Goal: Information Seeking & Learning: Learn about a topic

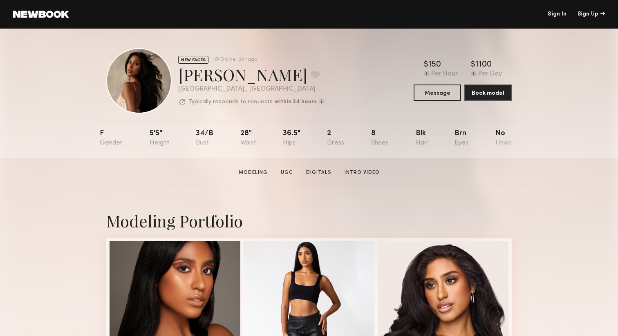
click at [586, 128] on div "NEW FACES Online 12hr ago Dianna C. Favorite Los Angeles , CA Typically respond…" at bounding box center [309, 94] width 618 height 130
click at [585, 128] on div "NEW FACES Online 12hr ago Dianna C. Favorite Los Angeles , CA Typically respond…" at bounding box center [309, 94] width 618 height 130
click at [563, 14] on link "Sign In" at bounding box center [557, 14] width 19 height 6
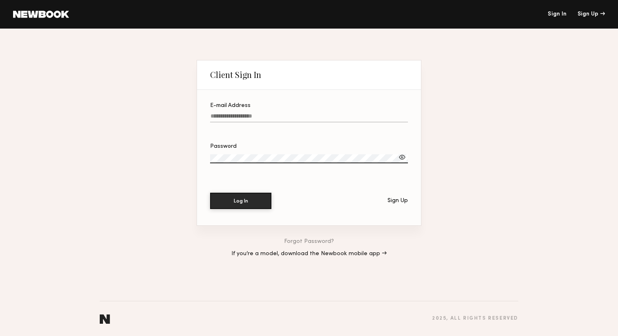
click at [247, 116] on input "E-mail Address" at bounding box center [309, 117] width 198 height 9
type input "**********"
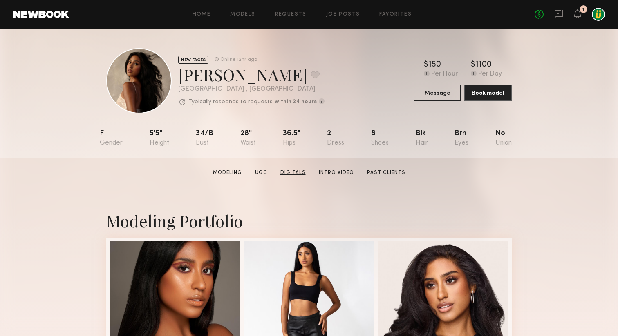
click at [296, 175] on link "Digitals" at bounding box center [293, 172] width 32 height 7
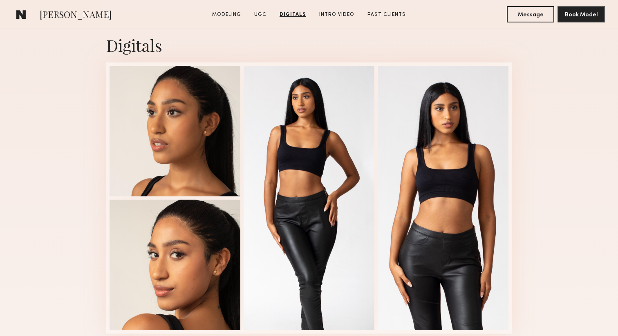
scroll to position [2007, 0]
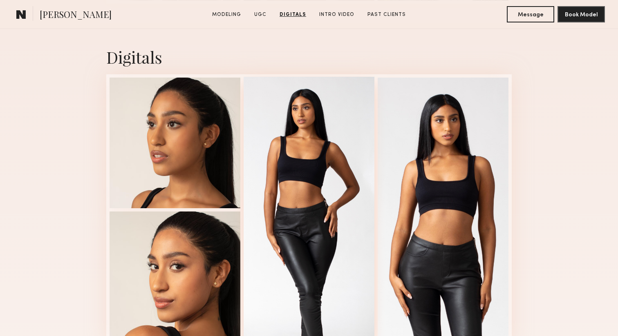
click at [293, 195] on div at bounding box center [309, 209] width 131 height 265
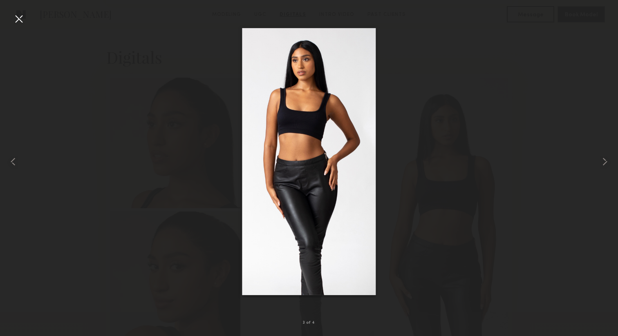
click at [19, 20] on div at bounding box center [18, 18] width 13 height 13
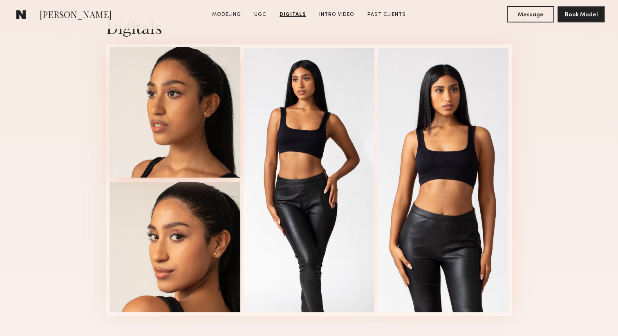
scroll to position [2036, 0]
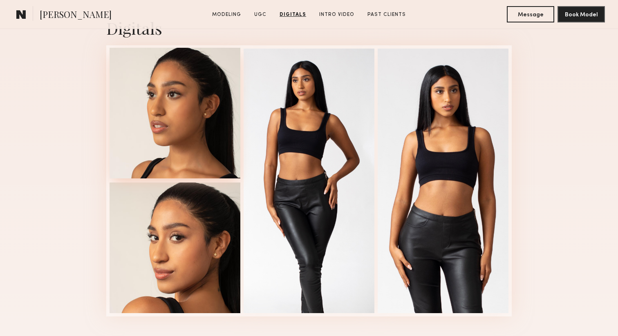
click at [182, 145] on div at bounding box center [175, 113] width 131 height 131
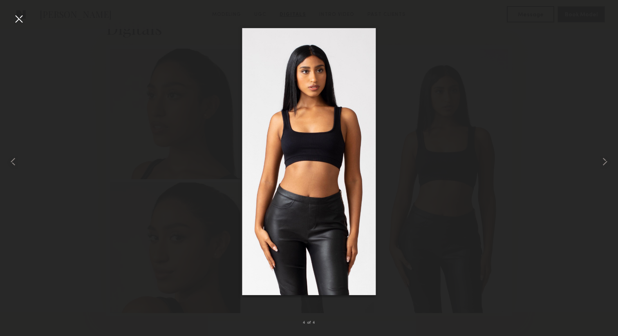
click at [20, 22] on div at bounding box center [18, 18] width 13 height 13
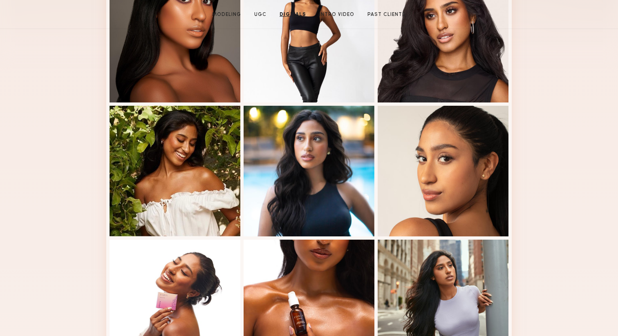
scroll to position [0, 0]
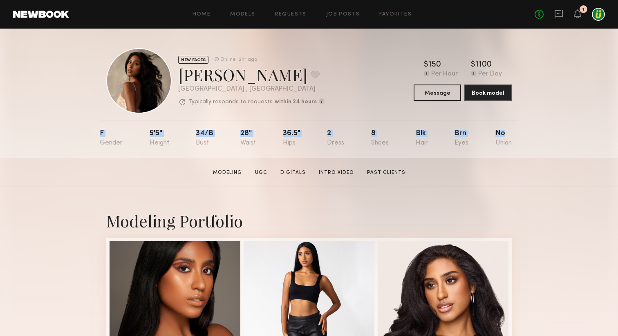
drag, startPoint x: 94, startPoint y: 132, endPoint x: 514, endPoint y: 147, distance: 420.1
click at [514, 147] on div "NEW FACES Online 12hr ago Dianna C. Favorite Los Angeles , CA Typically respond…" at bounding box center [309, 94] width 618 height 130
click at [508, 165] on section "Dianna C. Modeling UGC Digitals Intro Video Past Clients Message Book Model" at bounding box center [309, 172] width 618 height 29
click at [211, 82] on div "Dianna C. Favorite" at bounding box center [251, 75] width 146 height 22
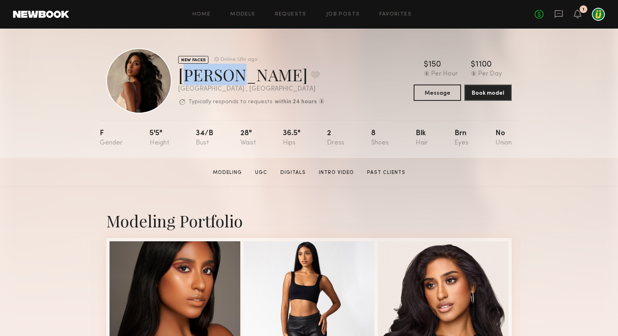
click at [211, 82] on div "Dianna C. Favorite" at bounding box center [251, 75] width 146 height 22
copy div "Dianna C. Favorite"
drag, startPoint x: 99, startPoint y: 142, endPoint x: 170, endPoint y: 143, distance: 70.7
click at [170, 143] on div "NEW FACES Online 12hr ago Dianna C. Favorite Los Angeles , CA Typically respond…" at bounding box center [309, 94] width 618 height 130
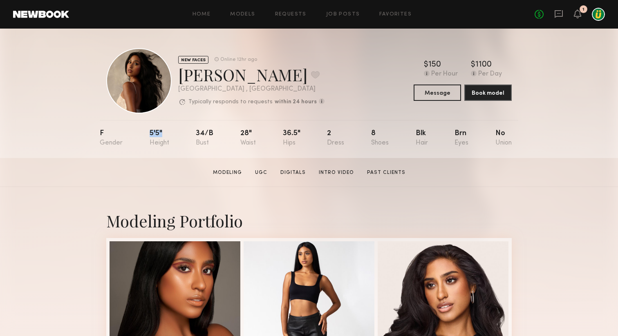
click at [170, 143] on div "F 5'5" 34/b 28" 36.5" 2 8 Blk Brn No" at bounding box center [306, 139] width 412 height 38
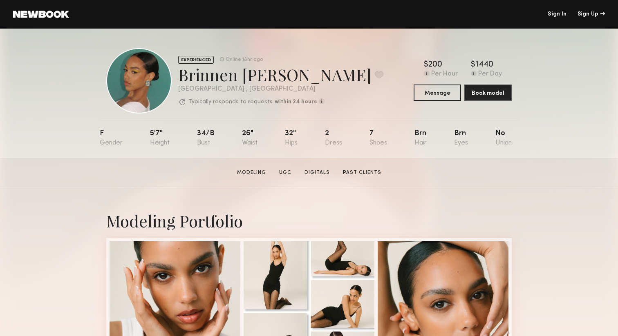
click at [223, 79] on div "Brinnen [PERSON_NAME] Favorite" at bounding box center [280, 75] width 205 height 22
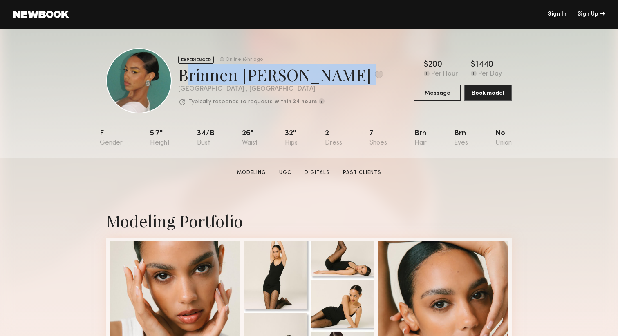
click at [223, 79] on div "Brinnen T. Favorite" at bounding box center [280, 75] width 205 height 22
copy div "Brinnen T. Favorite"
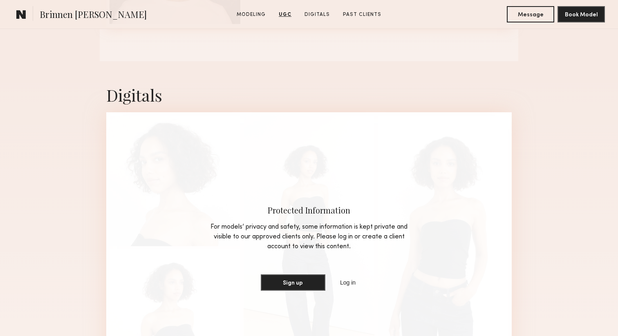
scroll to position [1121, 0]
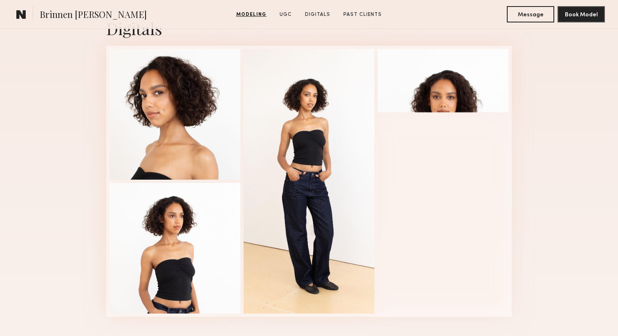
scroll to position [1132, 0]
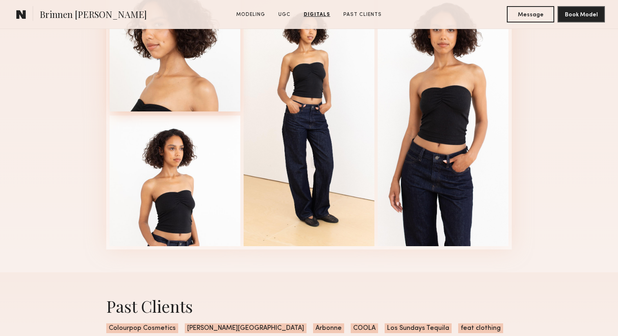
click at [170, 57] on div at bounding box center [175, 46] width 131 height 131
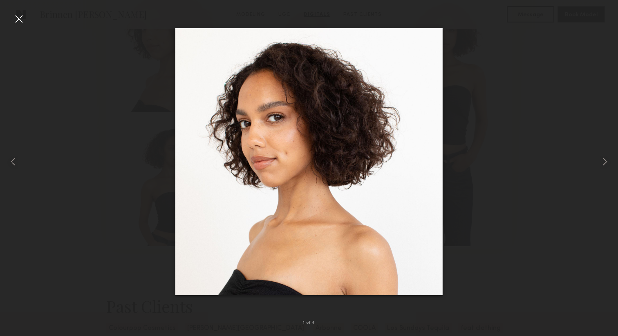
click at [19, 20] on div at bounding box center [18, 18] width 13 height 13
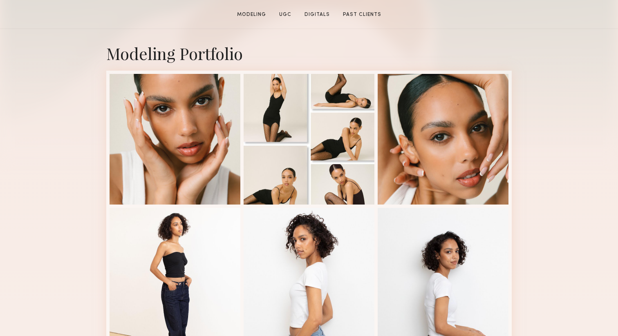
scroll to position [173, 0]
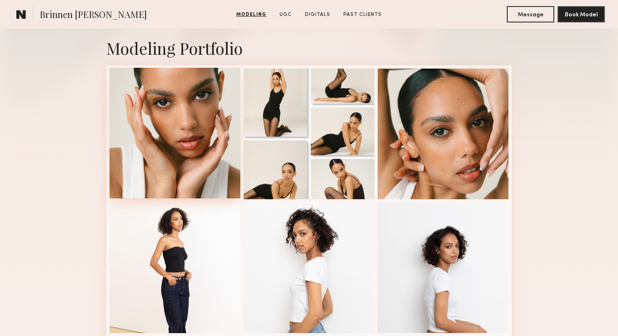
click at [180, 142] on div at bounding box center [175, 133] width 131 height 131
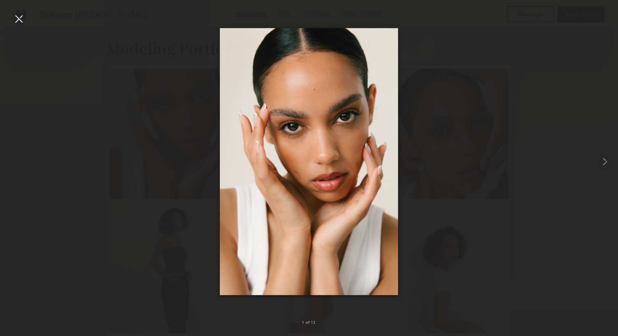
click at [11, 19] on div at bounding box center [309, 161] width 618 height 297
click at [22, 19] on div at bounding box center [18, 18] width 13 height 13
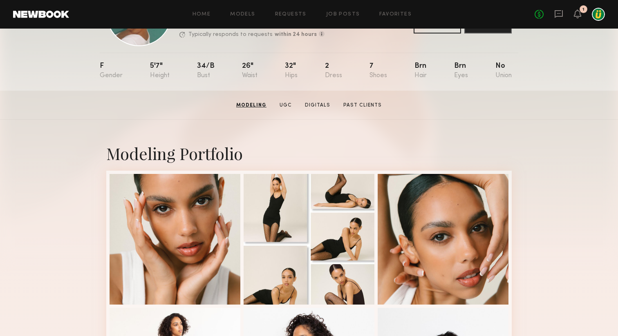
scroll to position [0, 0]
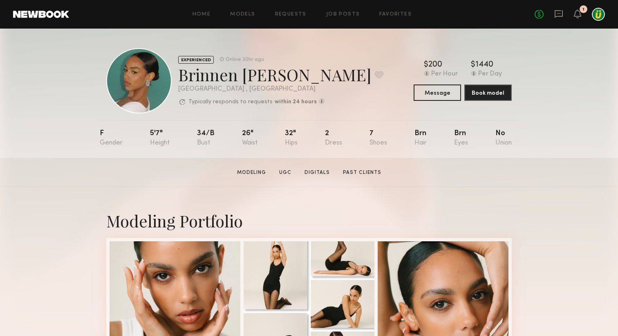
click at [135, 74] on div at bounding box center [138, 80] width 65 height 65
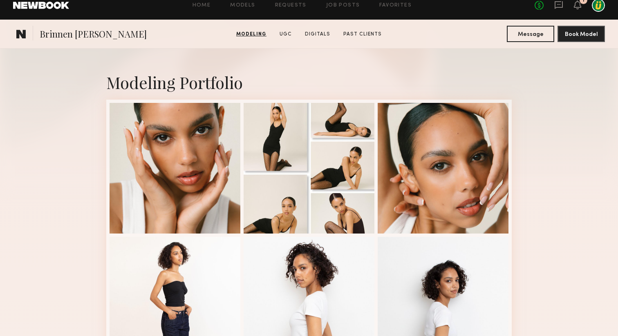
scroll to position [108, 0]
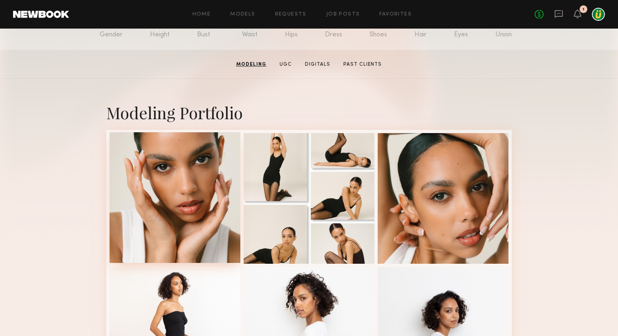
click at [174, 203] on div at bounding box center [175, 197] width 131 height 131
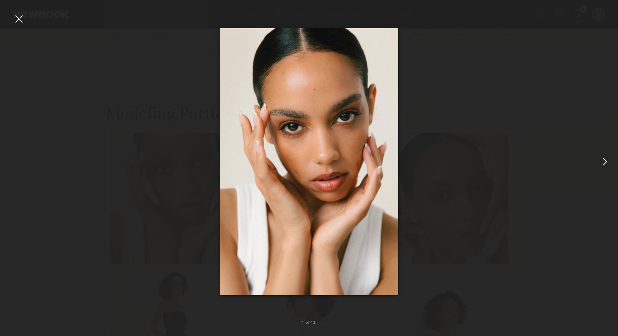
click at [463, 206] on div at bounding box center [309, 161] width 618 height 297
click at [461, 204] on div at bounding box center [309, 161] width 618 height 297
click at [18, 21] on div at bounding box center [18, 18] width 13 height 13
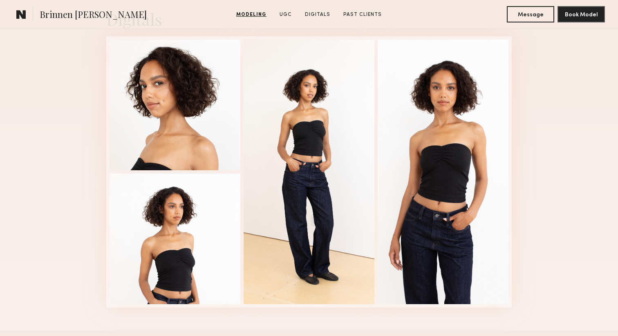
scroll to position [1085, 0]
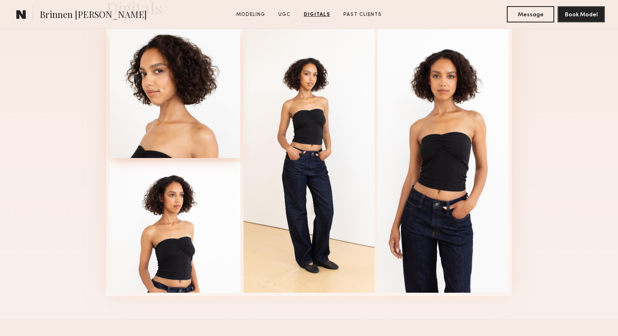
click at [168, 101] on div at bounding box center [175, 92] width 131 height 131
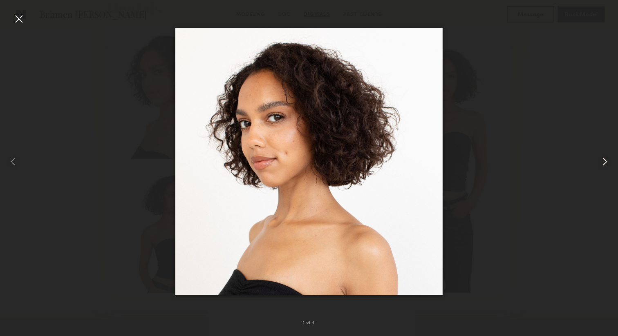
click at [603, 163] on common-icon at bounding box center [605, 161] width 13 height 13
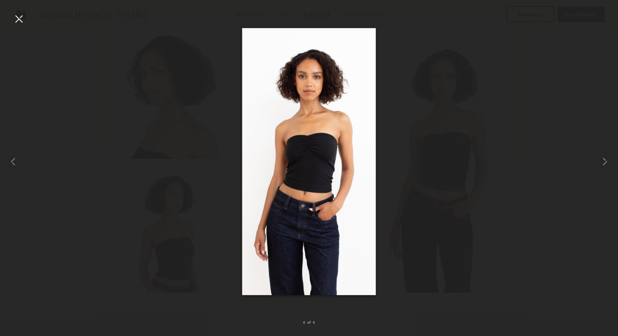
click at [447, 248] on div at bounding box center [309, 161] width 618 height 297
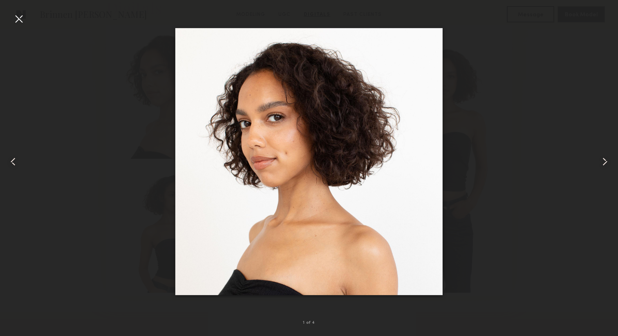
click at [17, 19] on div at bounding box center [18, 18] width 13 height 13
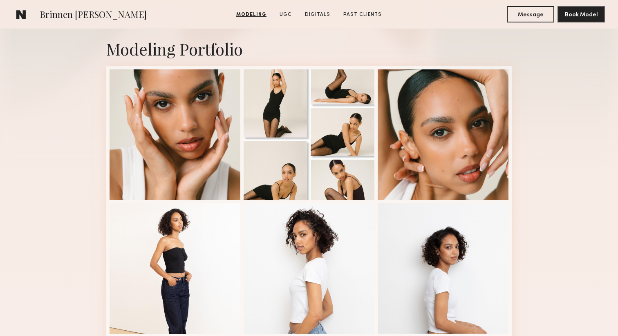
click at [259, 17] on link "Modeling" at bounding box center [251, 14] width 37 height 7
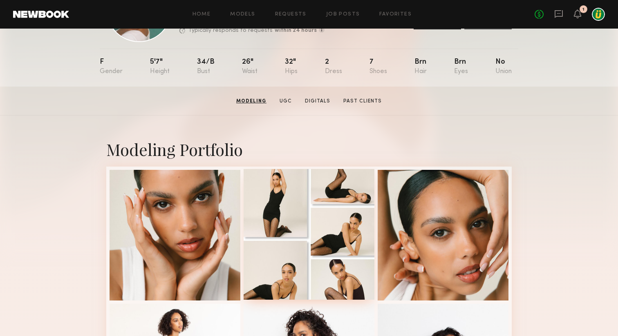
scroll to position [0, 0]
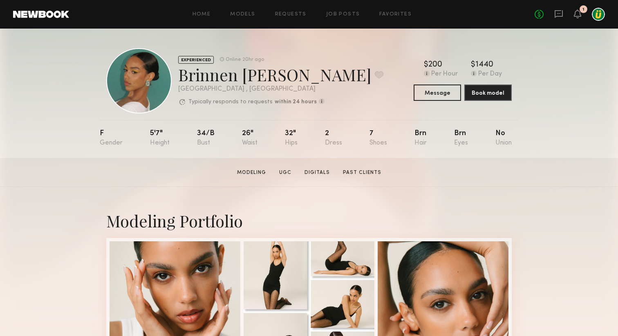
click at [154, 136] on div "5'7"" at bounding box center [160, 138] width 20 height 17
copy div "5'7""
click at [207, 135] on div "34/b" at bounding box center [206, 138] width 18 height 17
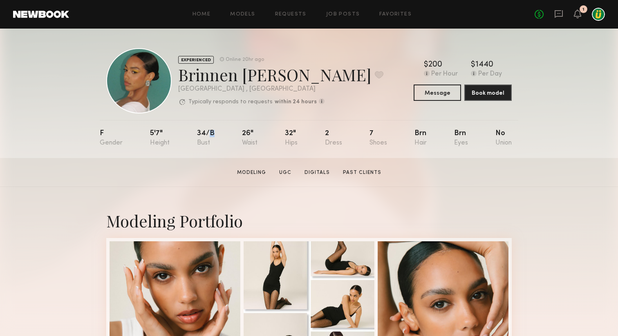
click at [207, 135] on div "34/b" at bounding box center [206, 138] width 18 height 17
copy div "34/b"
click at [245, 132] on div "26"" at bounding box center [250, 138] width 16 height 17
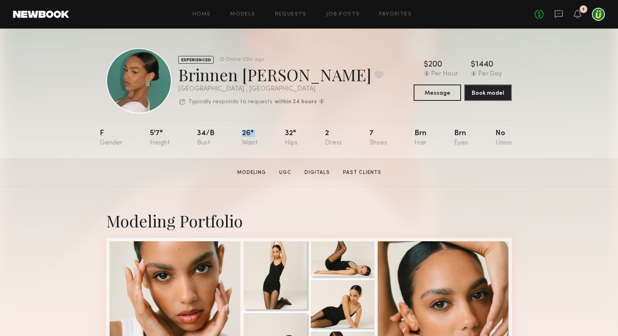
click at [245, 132] on div "26"" at bounding box center [250, 138] width 16 height 17
copy div "26""
click at [278, 130] on div "F 5'7" 34/b 26" 32" 2 7 Brn Brn No" at bounding box center [306, 139] width 412 height 38
drag, startPoint x: 324, startPoint y: 133, endPoint x: 502, endPoint y: 138, distance: 177.5
click at [502, 138] on nb-model-profile-props "F 5'7" 34/b 26" 32" 2 7 Brn Brn No" at bounding box center [309, 139] width 419 height 38
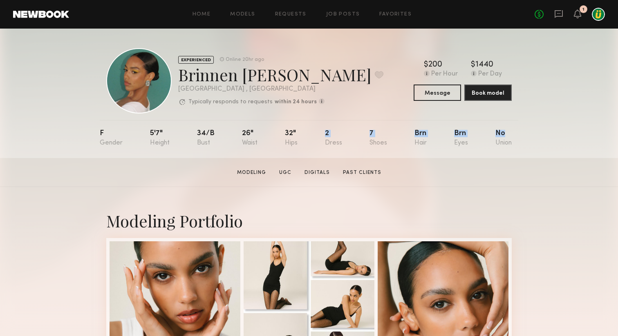
click at [467, 136] on div "Brn" at bounding box center [461, 138] width 14 height 17
drag, startPoint x: 468, startPoint y: 135, endPoint x: 323, endPoint y: 125, distance: 145.5
click at [323, 125] on nb-model-profile-props "F 5'7" 34/b 26" 32" 2 7 Brn Brn No" at bounding box center [309, 139] width 419 height 38
copy div "2 7 Brn Brn"
